Goal: Check status: Check status

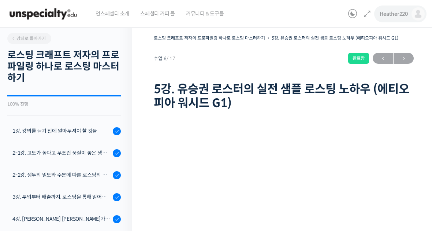
scroll to position [-1, 0]
click at [401, 19] on link "Heather220" at bounding box center [402, 14] width 45 height 28
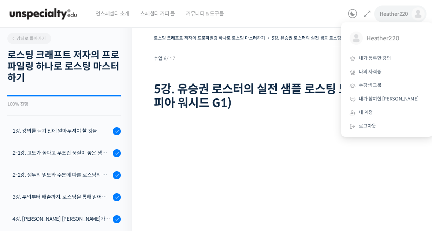
scroll to position [0, 0]
click at [373, 73] on span "나의 자격증" at bounding box center [370, 72] width 23 height 6
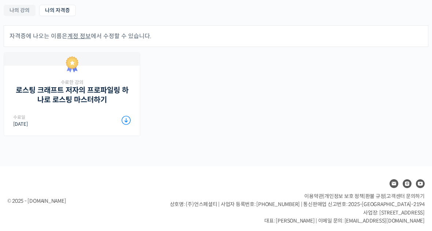
scroll to position [142, 0]
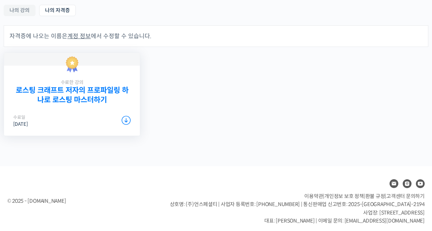
click at [47, 103] on link "로스팅 크래프트 저자의 프로파일링 하나로 로스팅 마스터하기" at bounding box center [72, 95] width 118 height 18
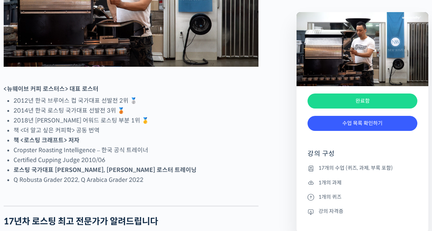
scroll to position [453, 0]
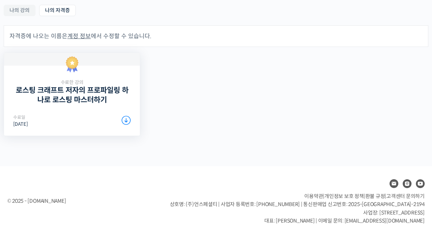
click at [124, 122] on icon at bounding box center [126, 120] width 9 height 9
click at [130, 121] on icon at bounding box center [126, 120] width 9 height 9
